Goal: Register for event/course

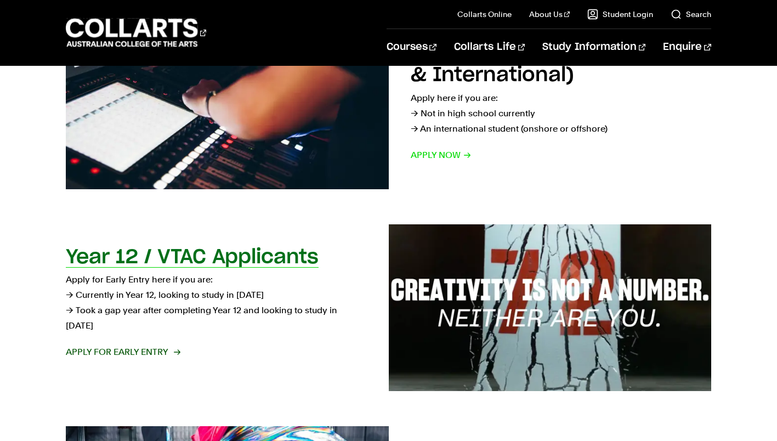
click at [138, 344] on span "Apply for Early Entry" at bounding box center [123, 351] width 114 height 15
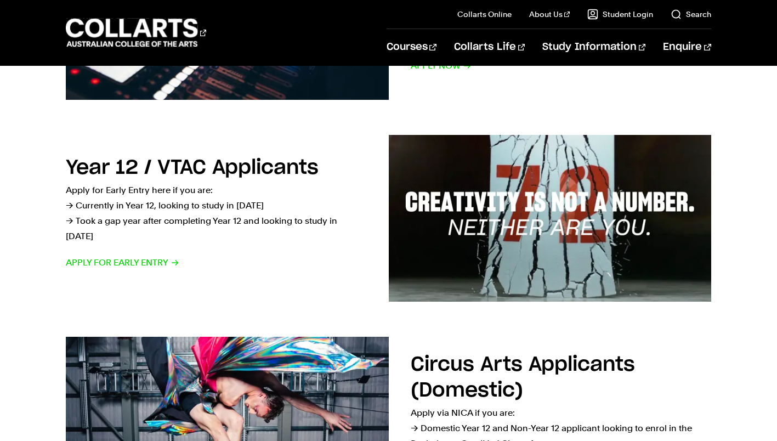
scroll to position [330, 0]
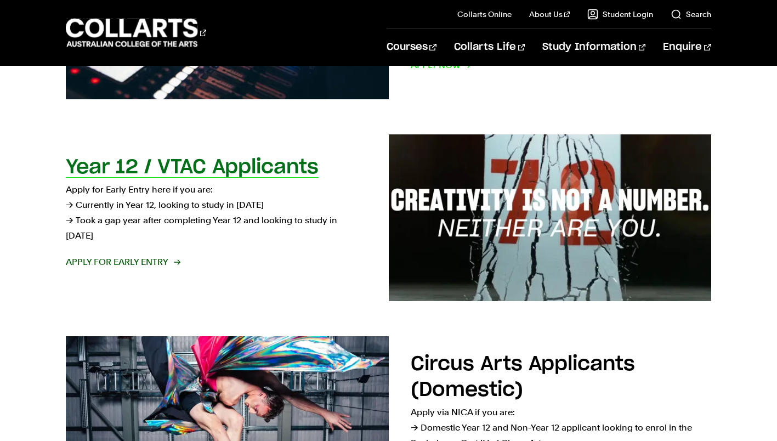
click at [150, 254] on span "Apply for Early Entry" at bounding box center [123, 261] width 114 height 15
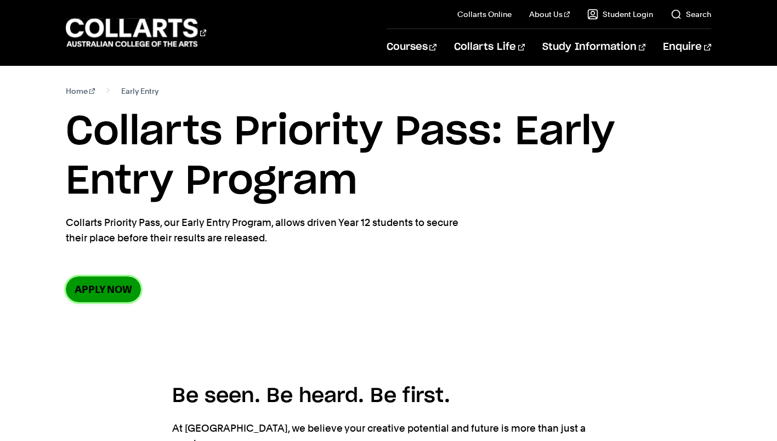
click at [112, 292] on link "Apply now" at bounding box center [103, 289] width 75 height 26
